Goal: Task Accomplishment & Management: Manage account settings

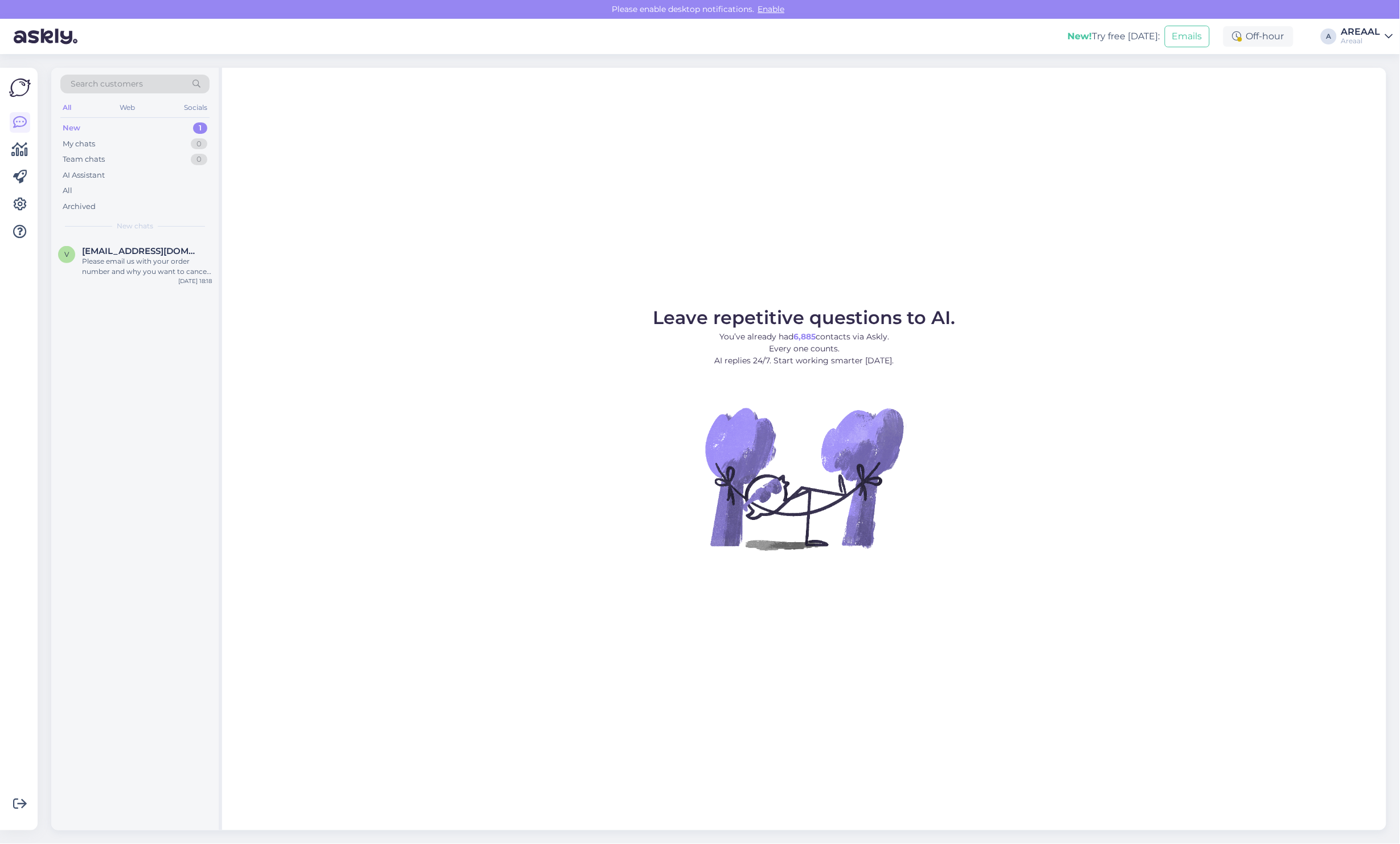
click at [122, 297] on div "v veste4@inbox.lv Please email us with your order number and why you want to ca…" at bounding box center [135, 534] width 168 height 592
click at [129, 275] on div "Please email us with your order number and why you want to cancel. We will canc…" at bounding box center [147, 267] width 130 height 20
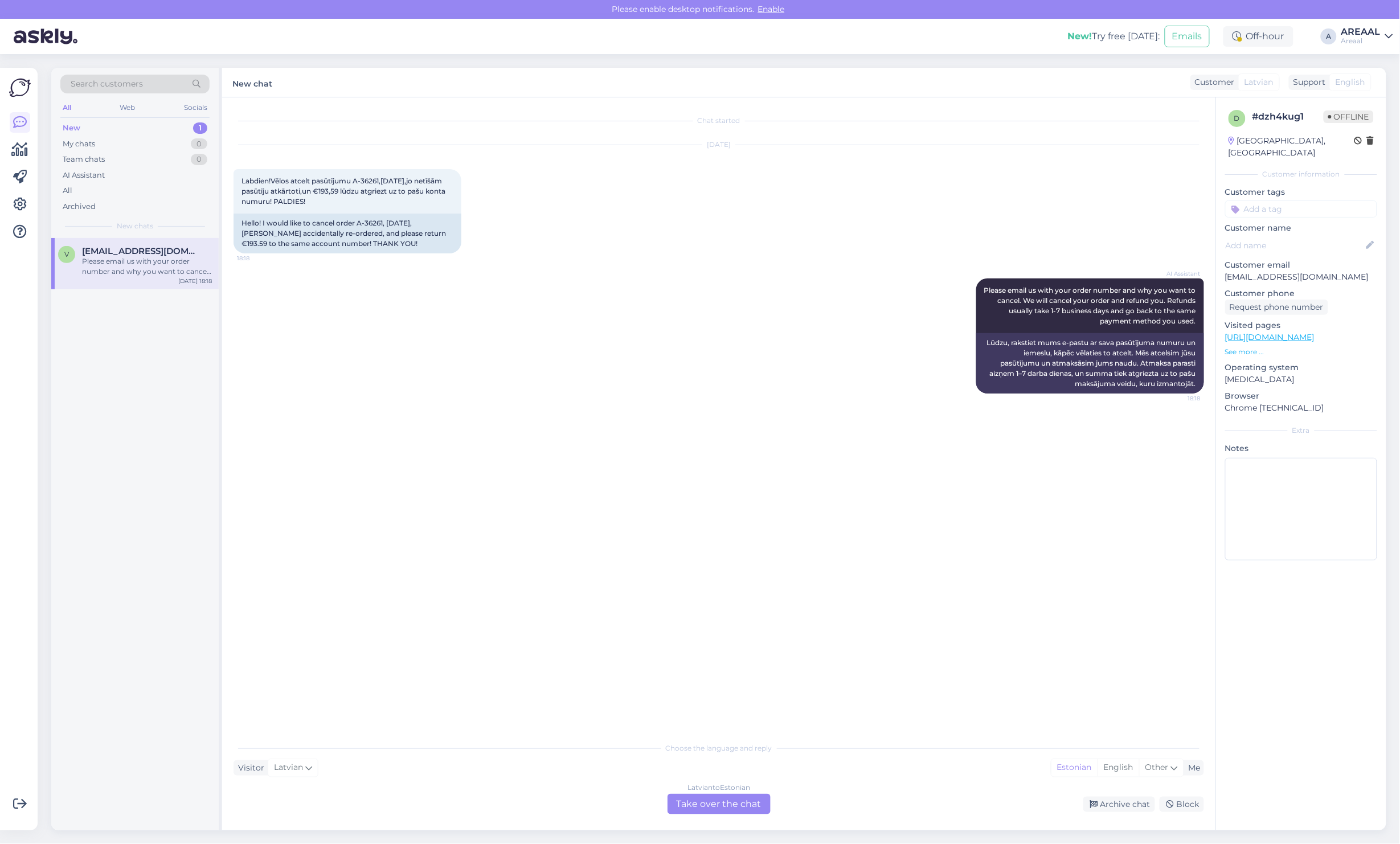
click at [602, 357] on div "AI Assistant Please email us with your order number and why you want to cancel.…" at bounding box center [719, 336] width 970 height 140
click at [596, 200] on div "Aug 24 2025 Labdien!Vēlos atcelt pasūtījumu A-36261,23.08.2025,jo netīšām pasūt…" at bounding box center [719, 199] width 970 height 133
click at [1126, 801] on div "Archive chat" at bounding box center [1119, 804] width 72 height 16
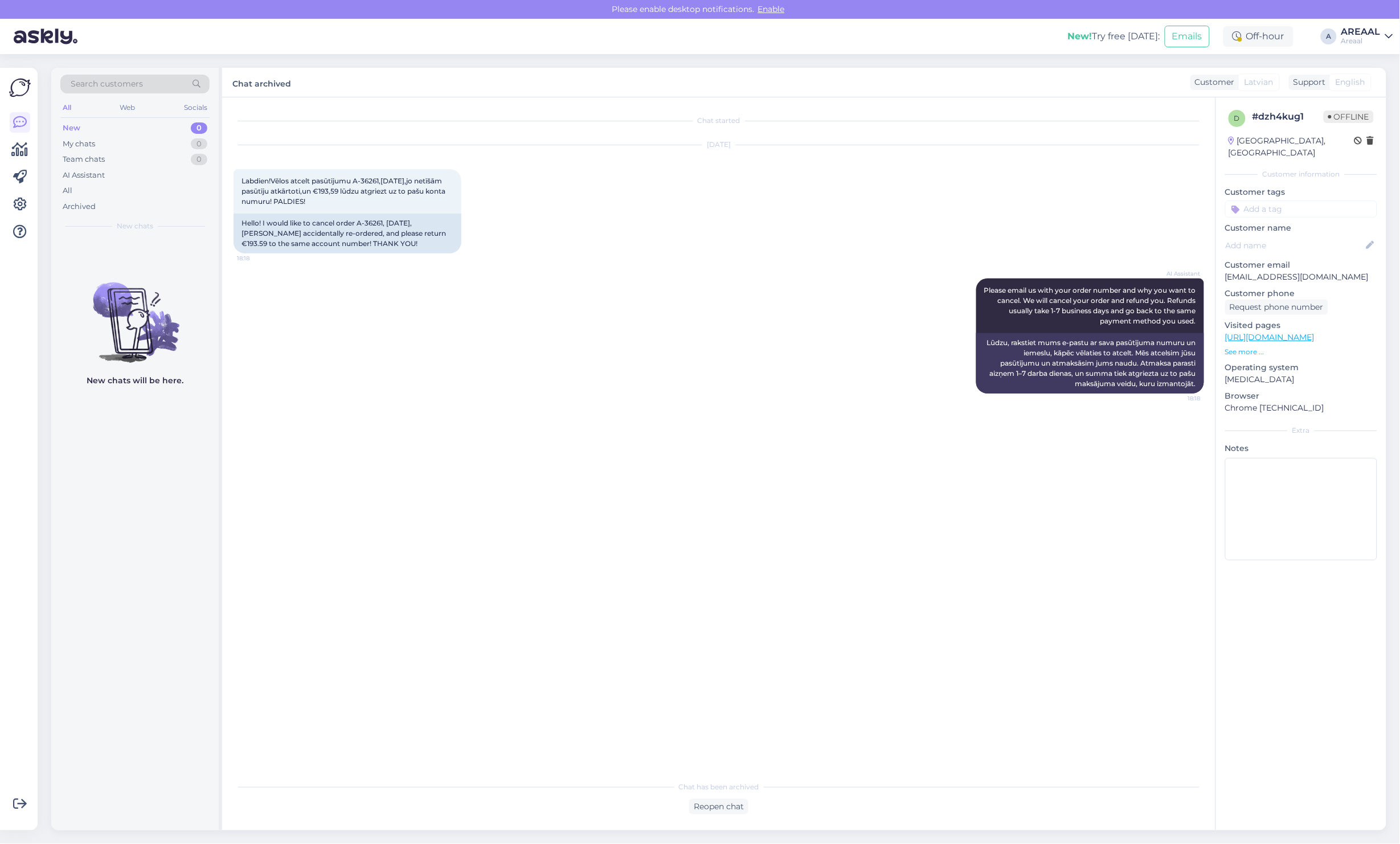
click at [656, 299] on div "AI Assistant Please email us with your order number and why you want to cancel.…" at bounding box center [719, 336] width 970 height 140
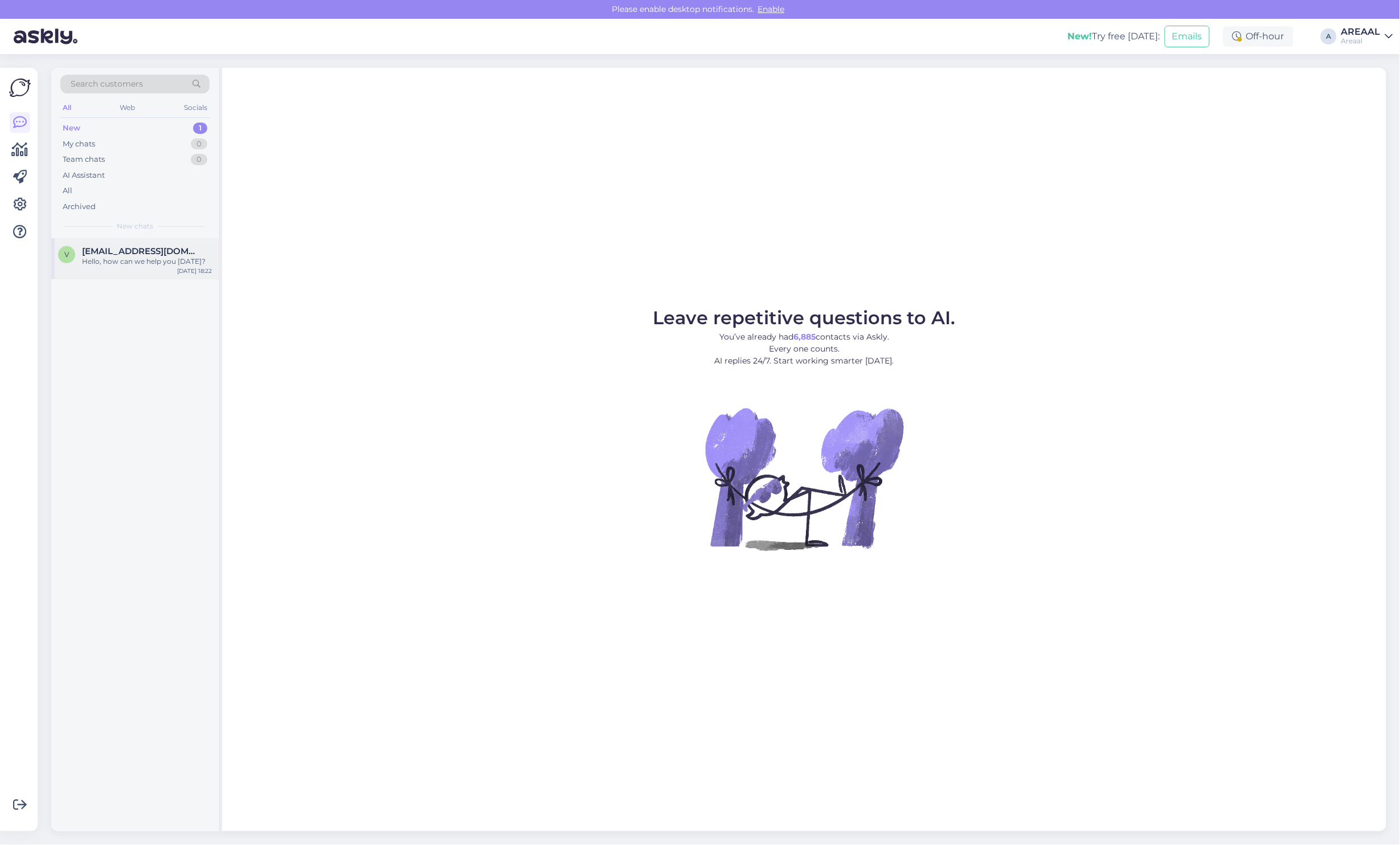
click at [171, 263] on div "Hello, how can we help you [DATE]?" at bounding box center [147, 261] width 130 height 10
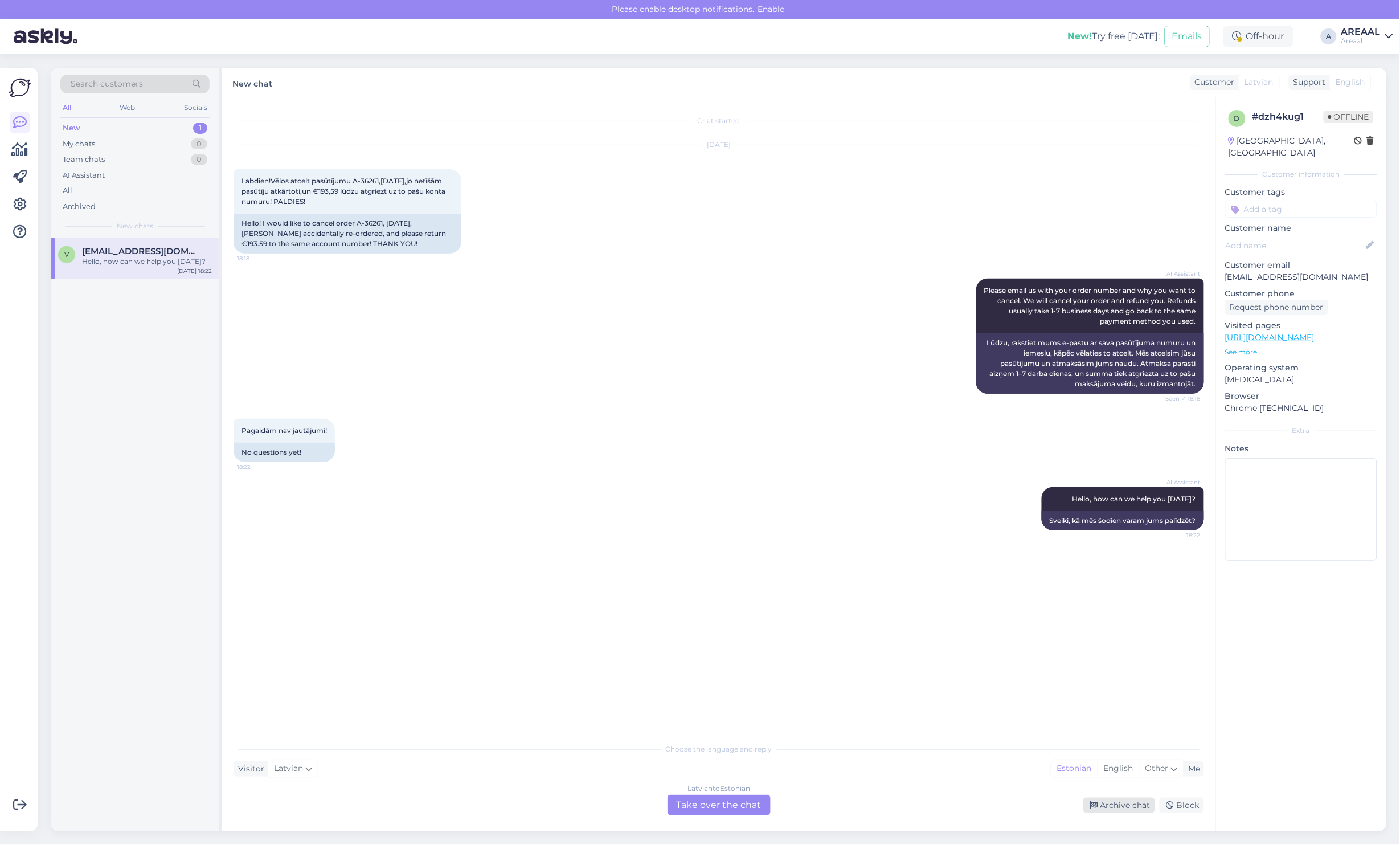
click at [1112, 804] on div "Archive chat" at bounding box center [1119, 805] width 72 height 16
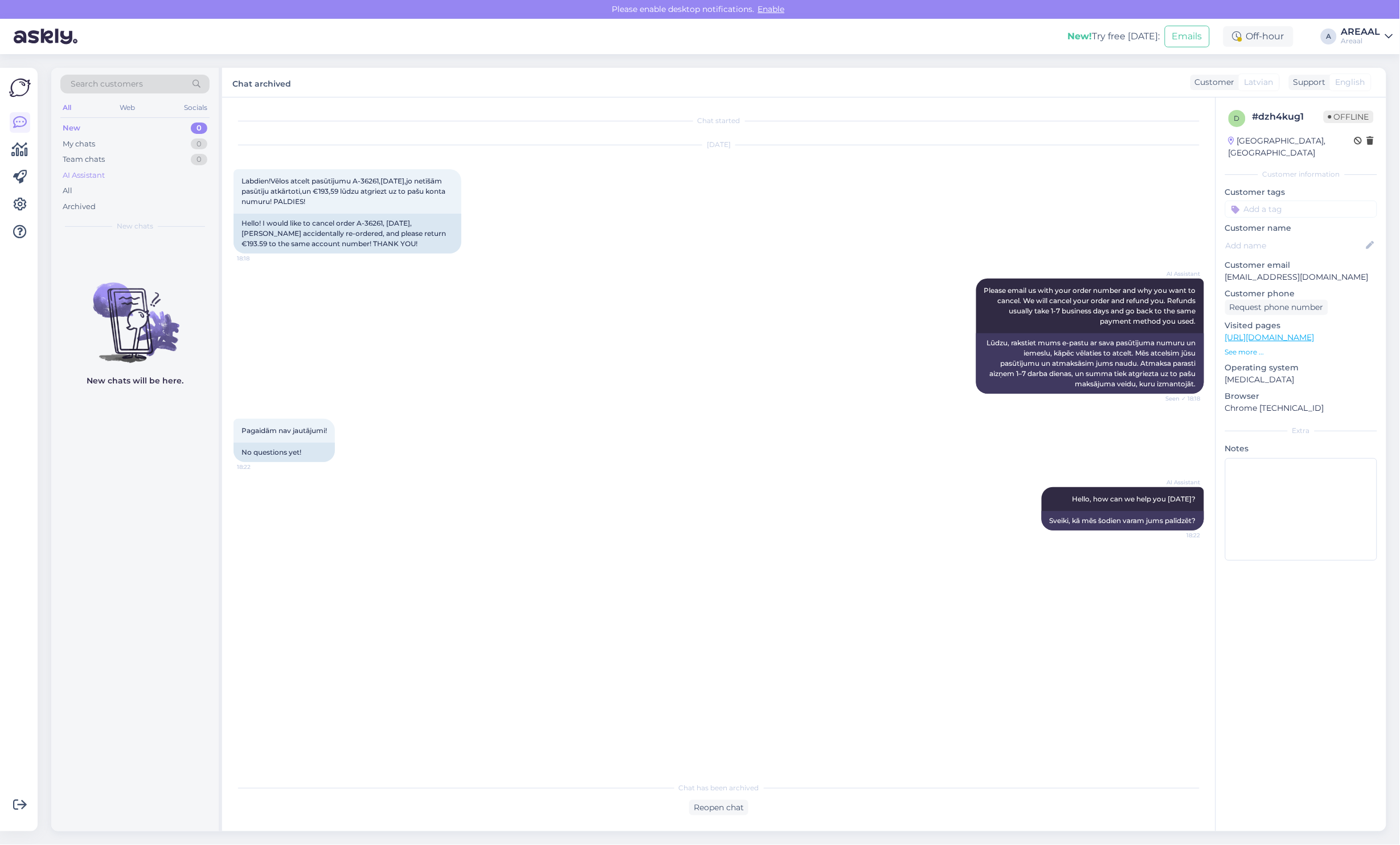
click at [155, 179] on div "AI Assistant" at bounding box center [134, 175] width 149 height 16
click at [158, 189] on div "All" at bounding box center [134, 191] width 149 height 16
